Goal: Check status

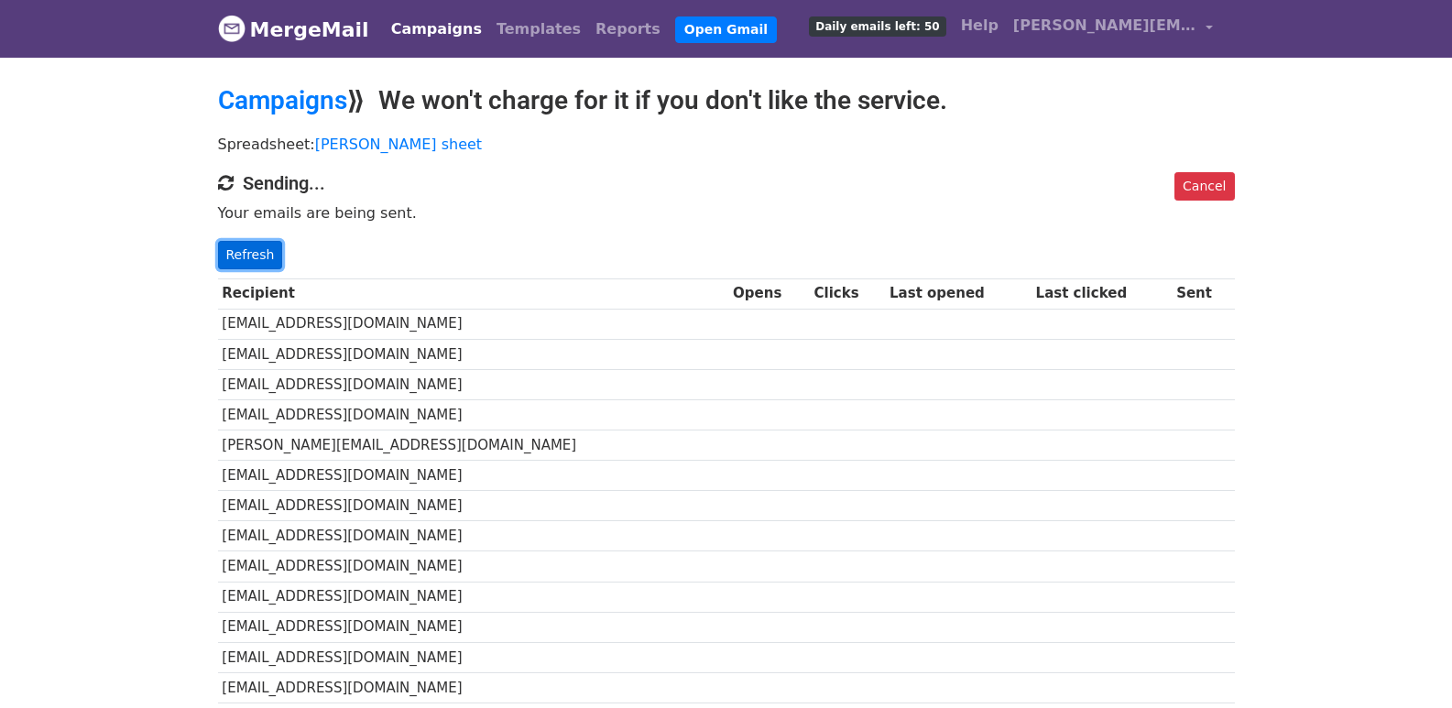
click at [262, 260] on link "Refresh" at bounding box center [250, 255] width 65 height 28
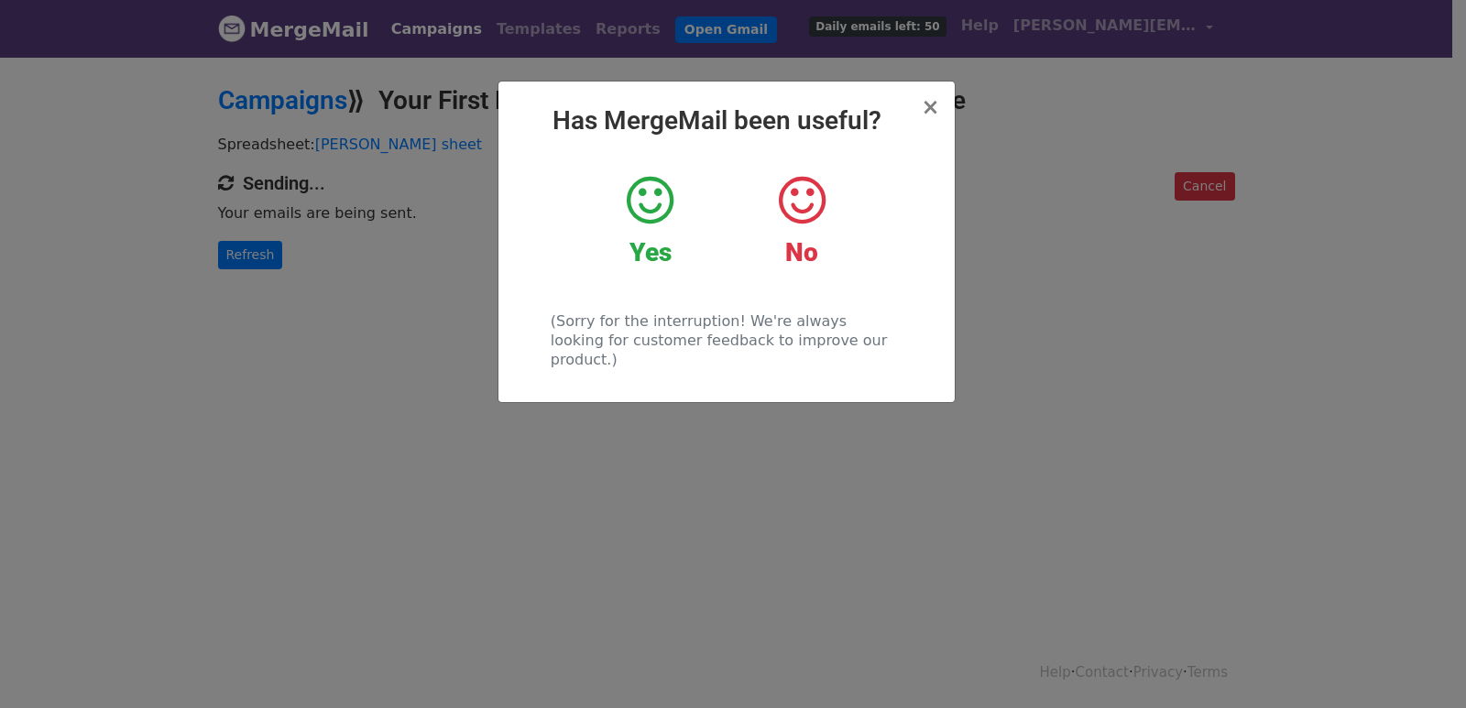
click at [243, 242] on div "× Has MergeMail been useful? Yes No (Sorry for the interruption! We're always l…" at bounding box center [733, 381] width 1466 height 653
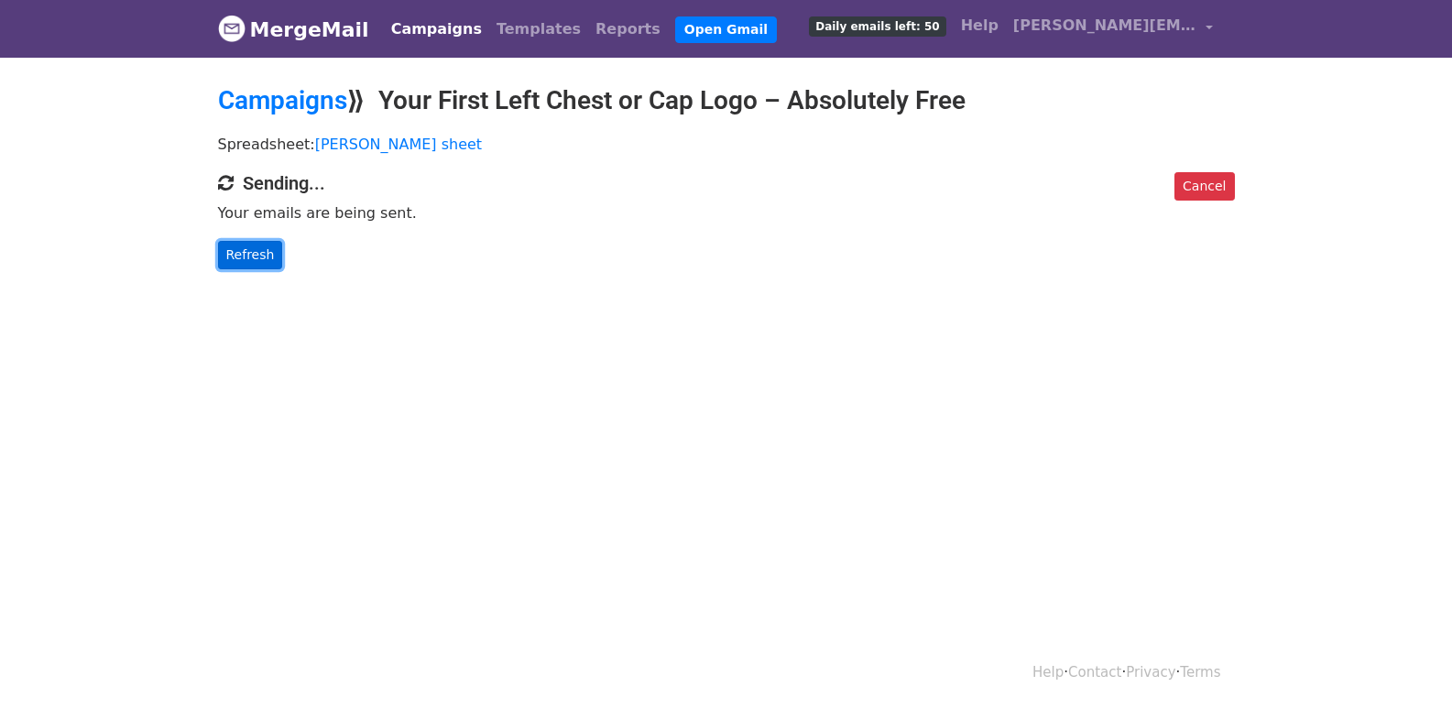
click at [241, 255] on link "Refresh" at bounding box center [250, 255] width 65 height 28
